Goal: Task Accomplishment & Management: Complete application form

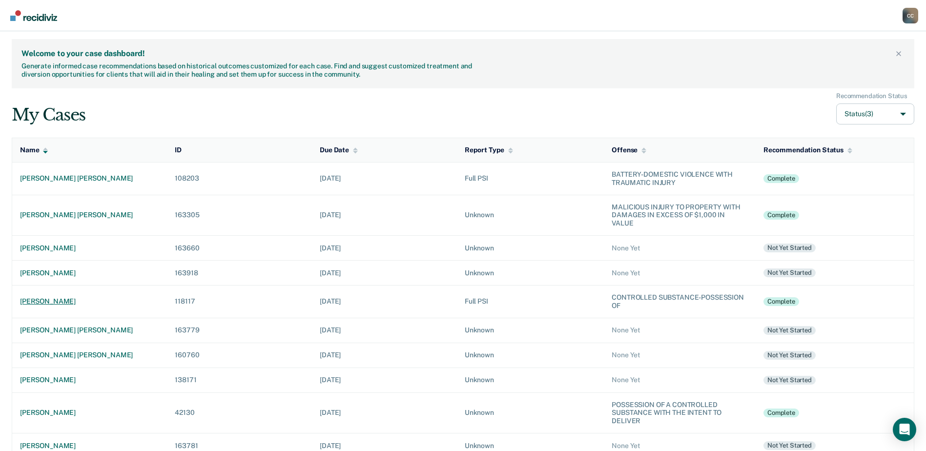
click at [48, 297] on div "matthew colin henslee" at bounding box center [89, 301] width 139 height 8
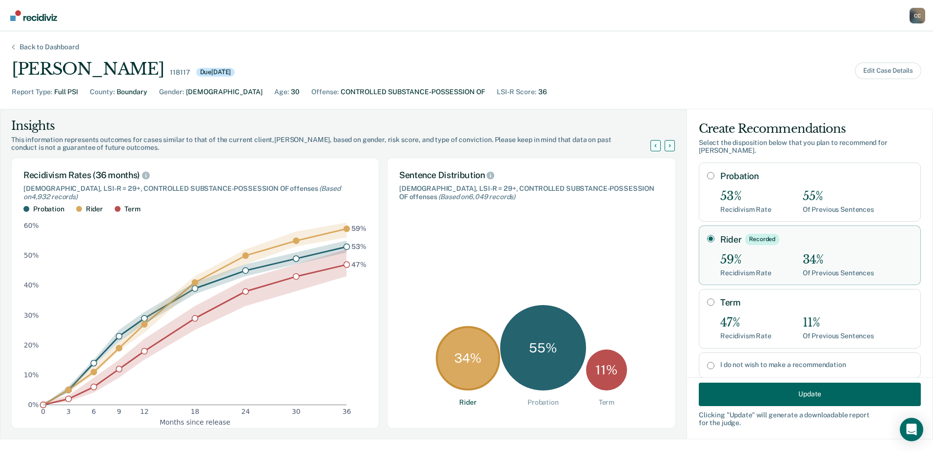
click at [707, 174] on input "Probation" at bounding box center [710, 176] width 7 height 8
radio input "true"
radio input "false"
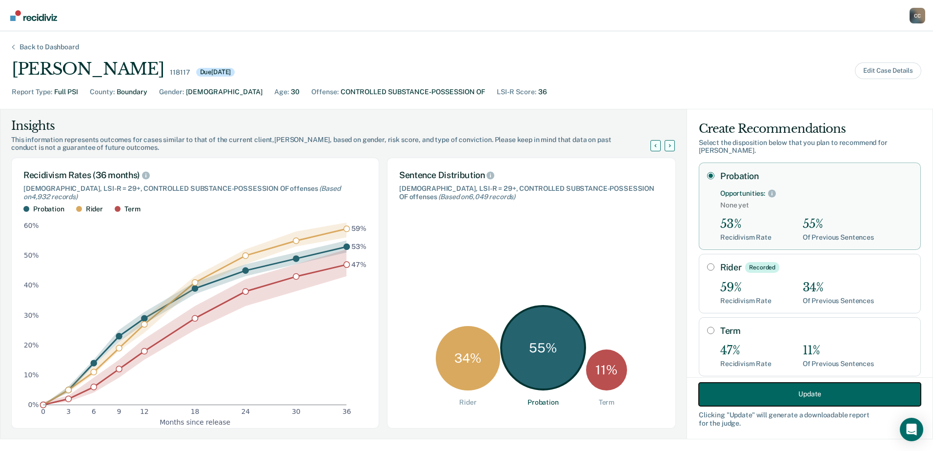
click at [772, 386] on button "Update" at bounding box center [810, 393] width 222 height 23
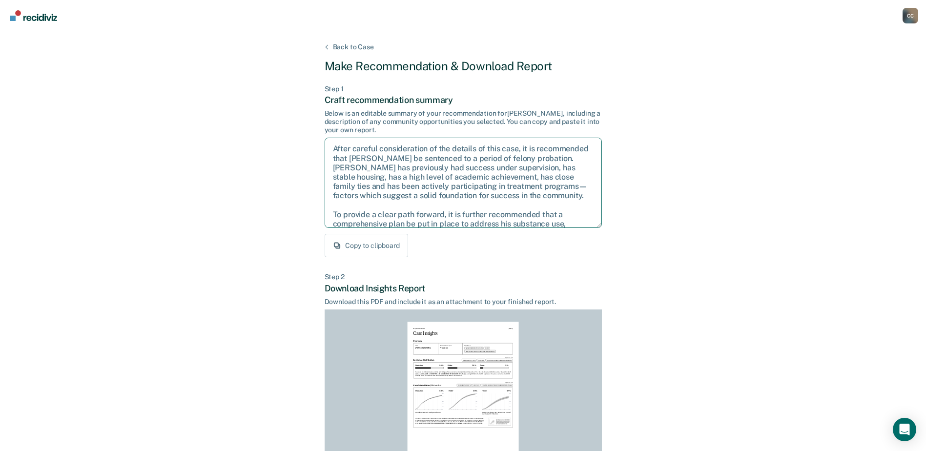
scroll to position [63, 0]
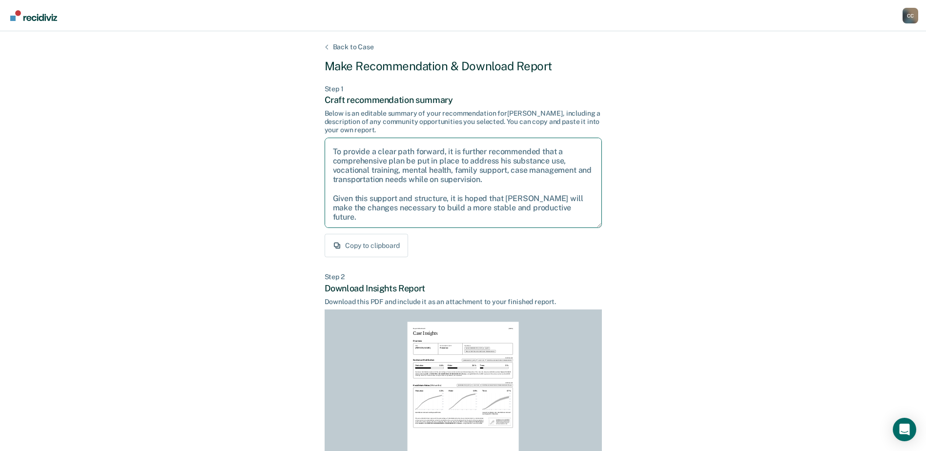
drag, startPoint x: 332, startPoint y: 145, endPoint x: 584, endPoint y: 255, distance: 275.2
click at [635, 283] on div "Back to Case Make Recommendation & Download Report Step 1 Craft recommendation …" at bounding box center [463, 293] width 926 height 525
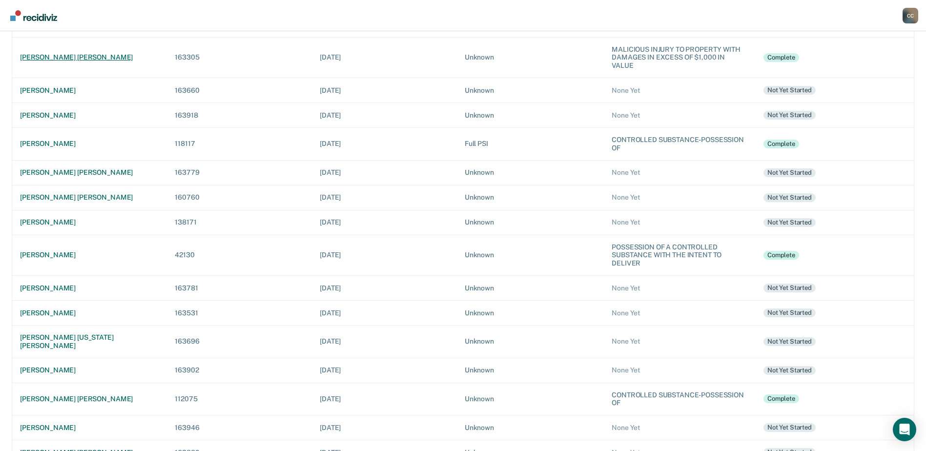
scroll to position [164, 0]
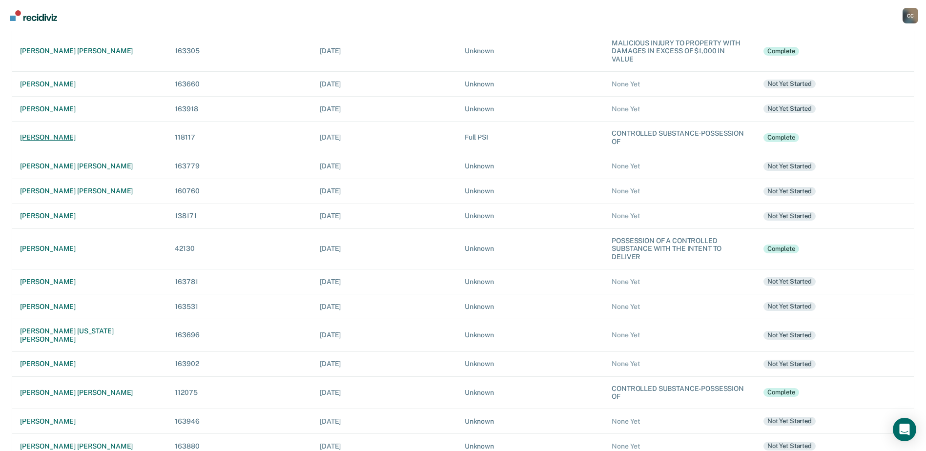
click at [75, 133] on div "matthew colin henslee" at bounding box center [89, 137] width 139 height 8
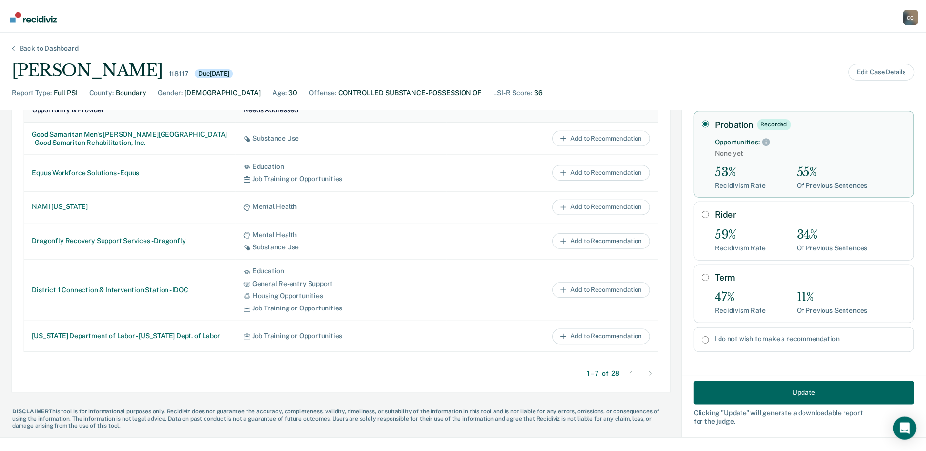
scroll to position [493, 0]
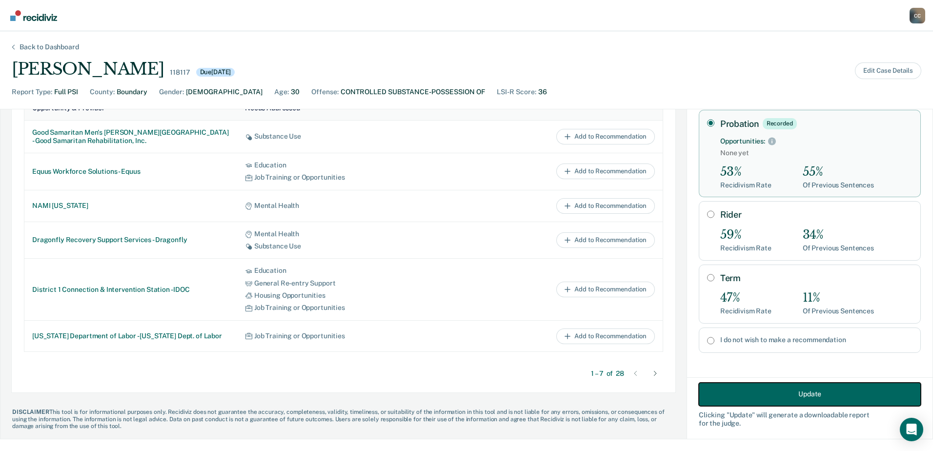
click at [780, 395] on button "Update" at bounding box center [810, 393] width 222 height 23
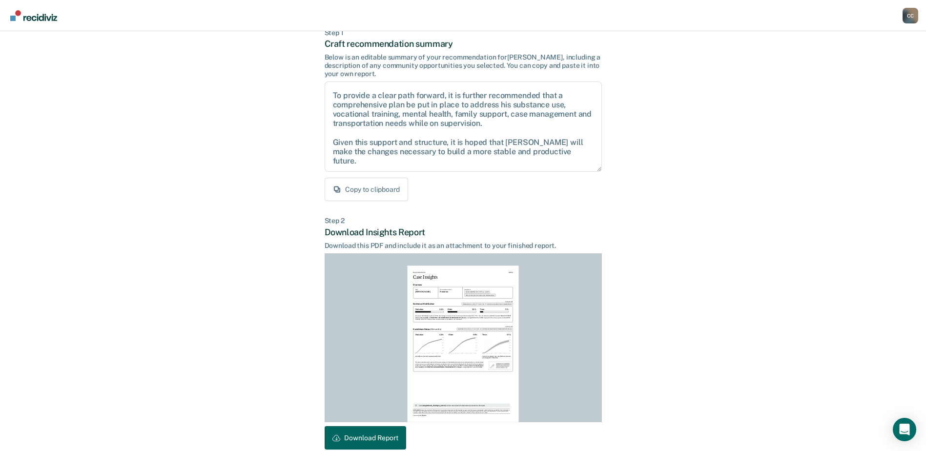
scroll to position [105, 0]
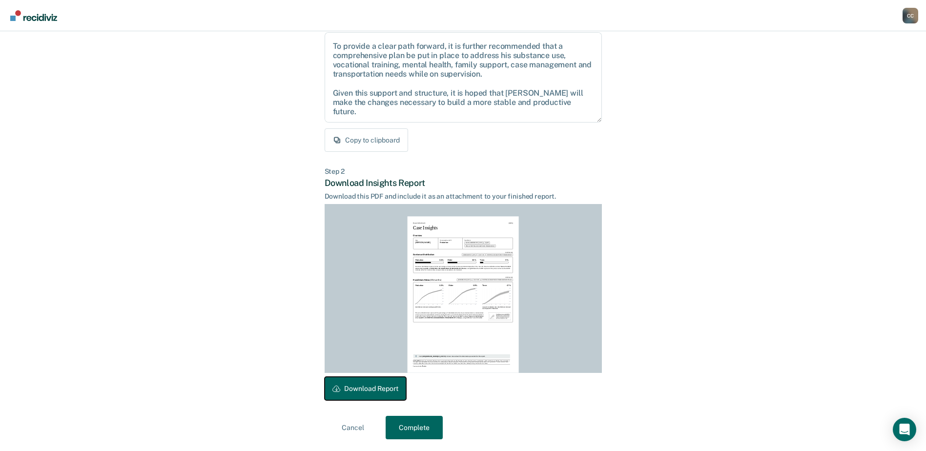
click at [371, 388] on button "Download Report" at bounding box center [366, 388] width 82 height 23
click at [415, 433] on button "Complete" at bounding box center [414, 427] width 57 height 23
